Goal: Task Accomplishment & Management: Use online tool/utility

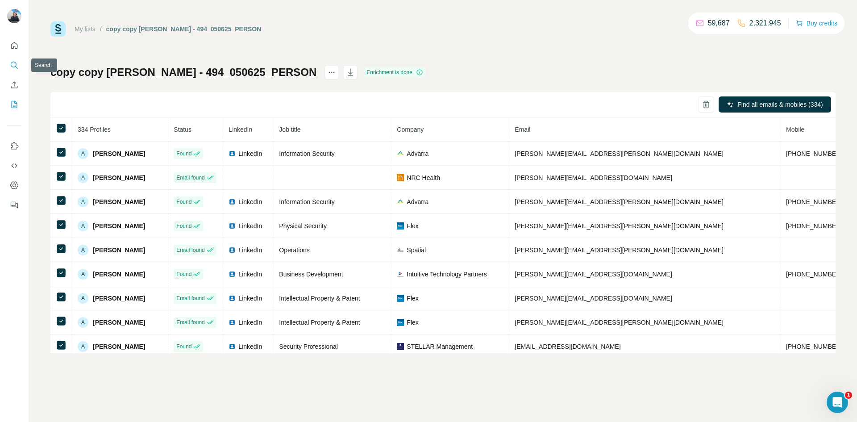
click at [17, 70] on button "Search" at bounding box center [14, 65] width 14 height 16
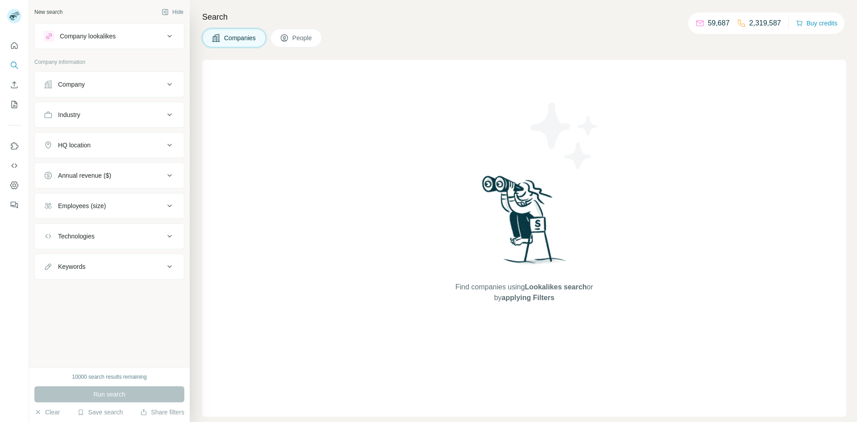
click at [145, 86] on div "Company" at bounding box center [104, 84] width 120 height 9
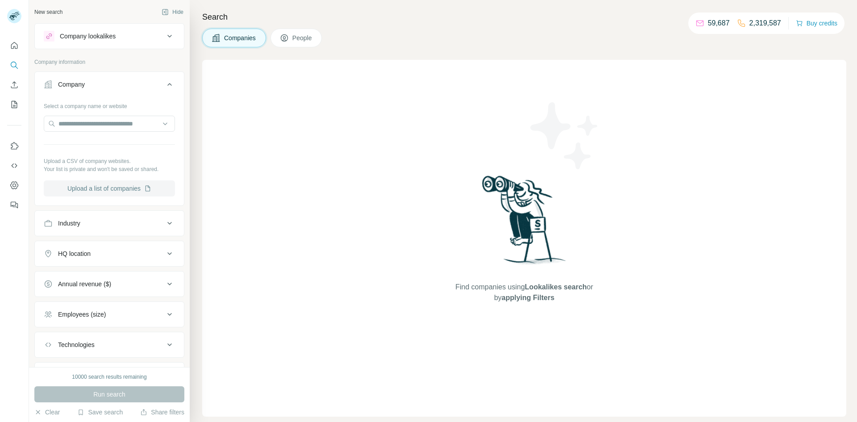
click at [122, 193] on button "Upload a list of companies" at bounding box center [109, 188] width 131 height 16
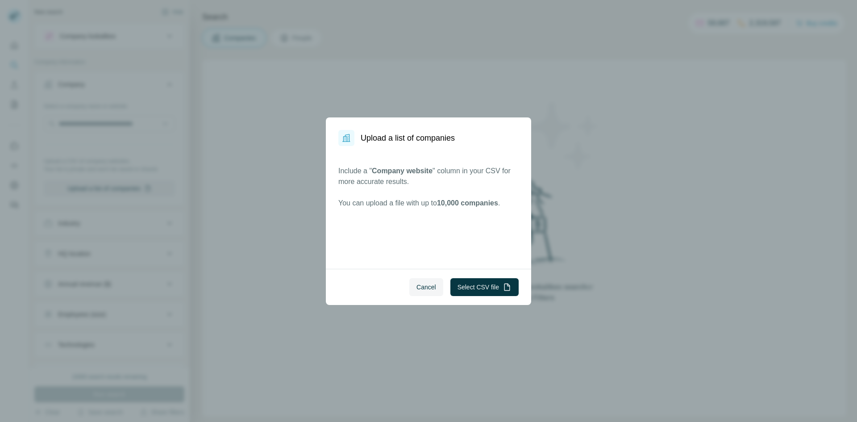
click at [418, 285] on span "Cancel" at bounding box center [426, 286] width 20 height 9
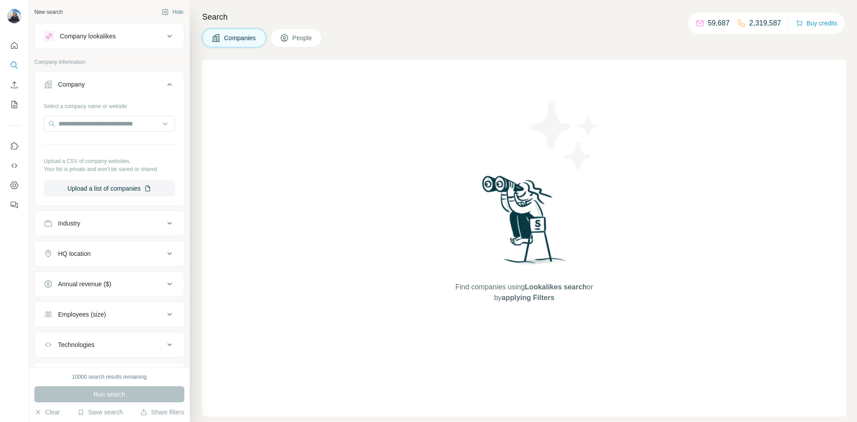
click at [308, 39] on span "People" at bounding box center [302, 37] width 21 height 9
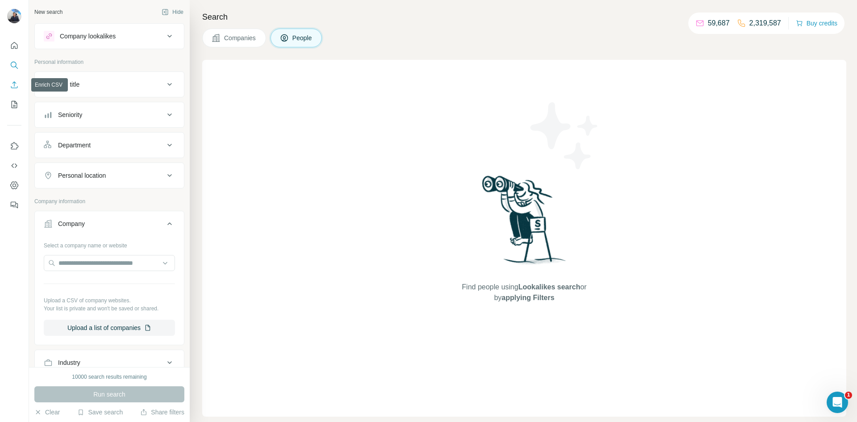
click at [17, 87] on icon "Enrich CSV" at bounding box center [14, 84] width 9 height 9
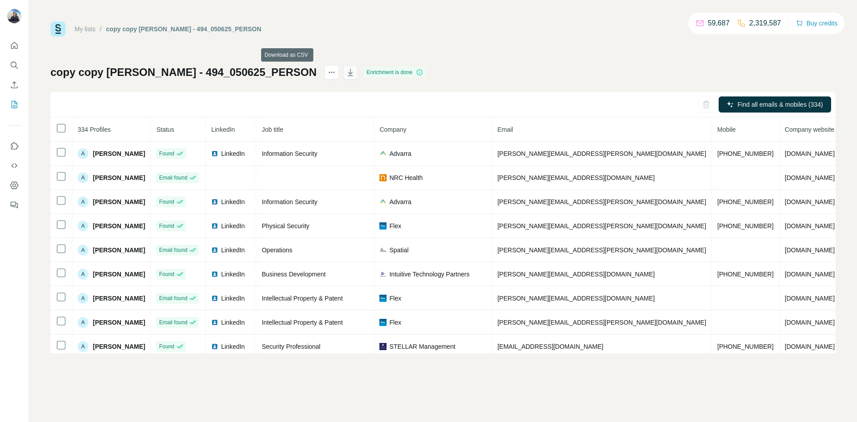
click at [346, 71] on icon "button" at bounding box center [350, 72] width 9 height 9
